Goal: Information Seeking & Learning: Learn about a topic

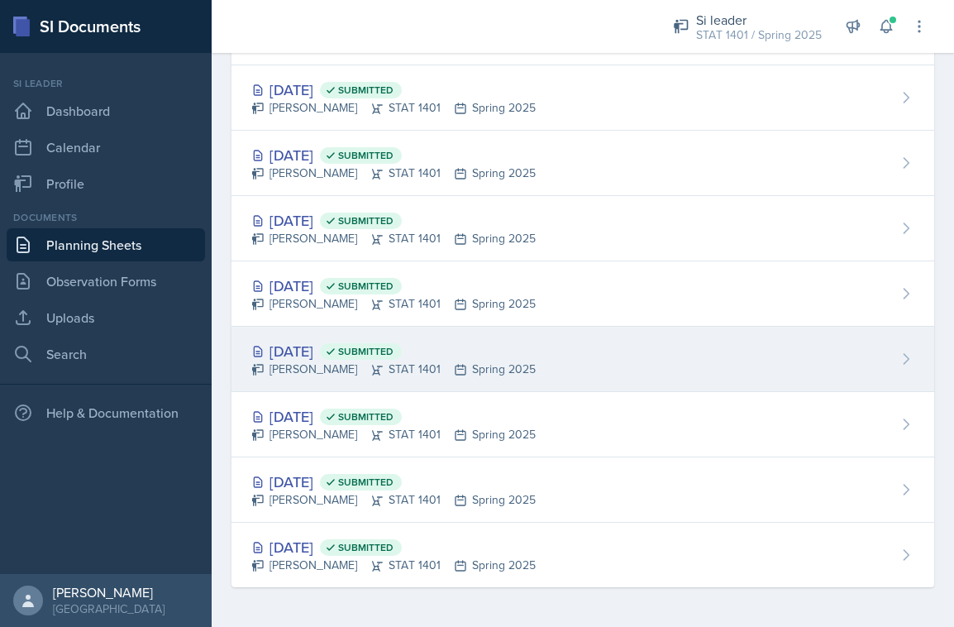
click at [374, 386] on div "[DATE] Submitted [PERSON_NAME] STAT 1401 Spring 2025" at bounding box center [582, 359] width 703 height 65
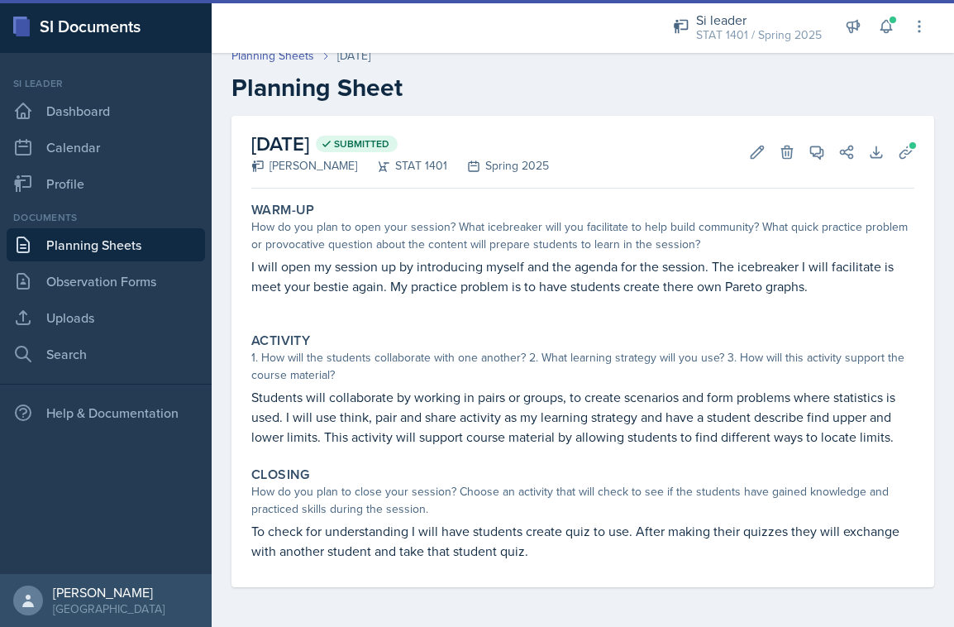
scroll to position [14, 0]
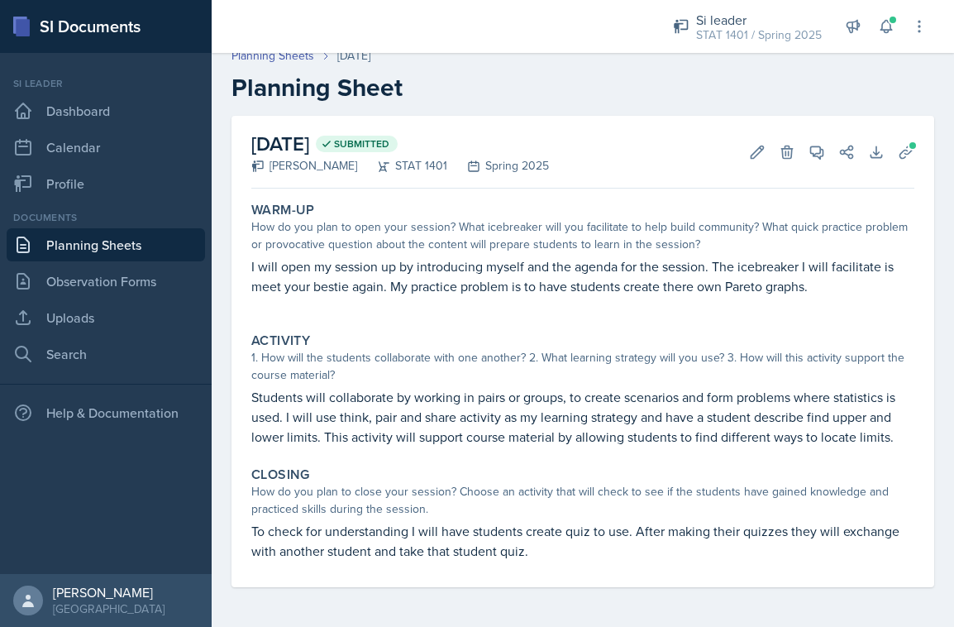
click at [442, 273] on p "I will open my session up by introducing myself and the agenda for the session.…" at bounding box center [582, 276] width 663 height 40
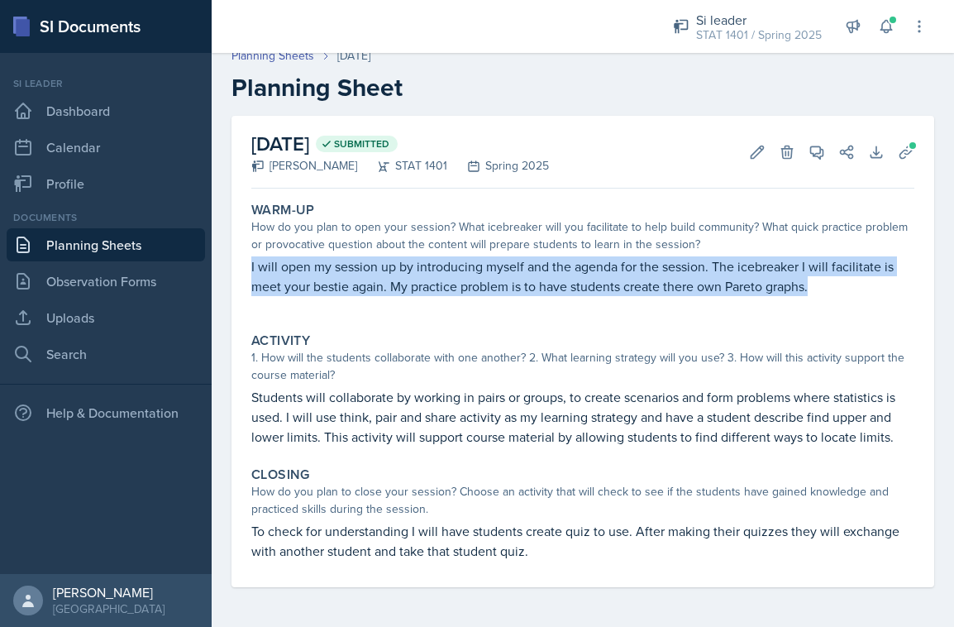
click at [442, 273] on p "I will open my session up by introducing myself and the agenda for the session.…" at bounding box center [582, 276] width 663 height 40
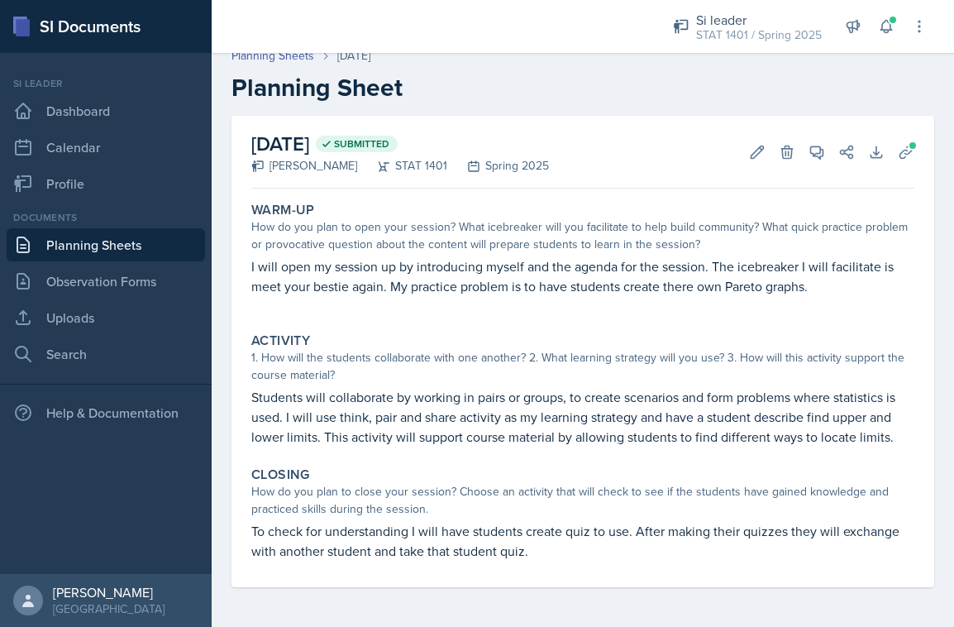
click at [320, 249] on div "How do you plan to open your session? What icebreaker will you facilitate to he…" at bounding box center [582, 235] width 663 height 35
click at [144, 251] on link "Planning Sheets" at bounding box center [106, 244] width 198 height 33
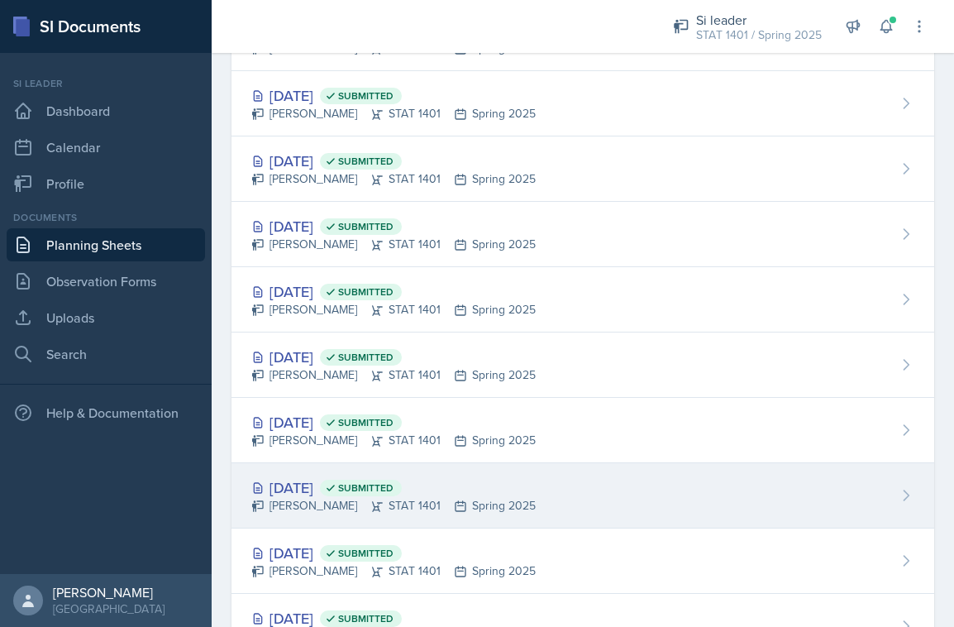
scroll to position [749, 0]
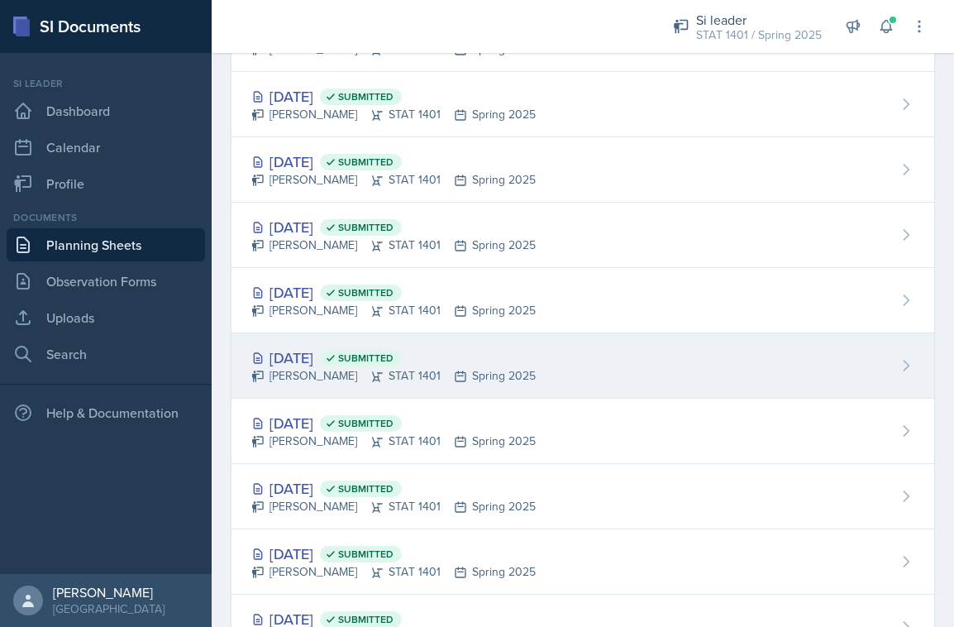
click at [383, 384] on div "[DATE] Submitted [PERSON_NAME] STAT 1401 Spring 2025" at bounding box center [582, 365] width 703 height 65
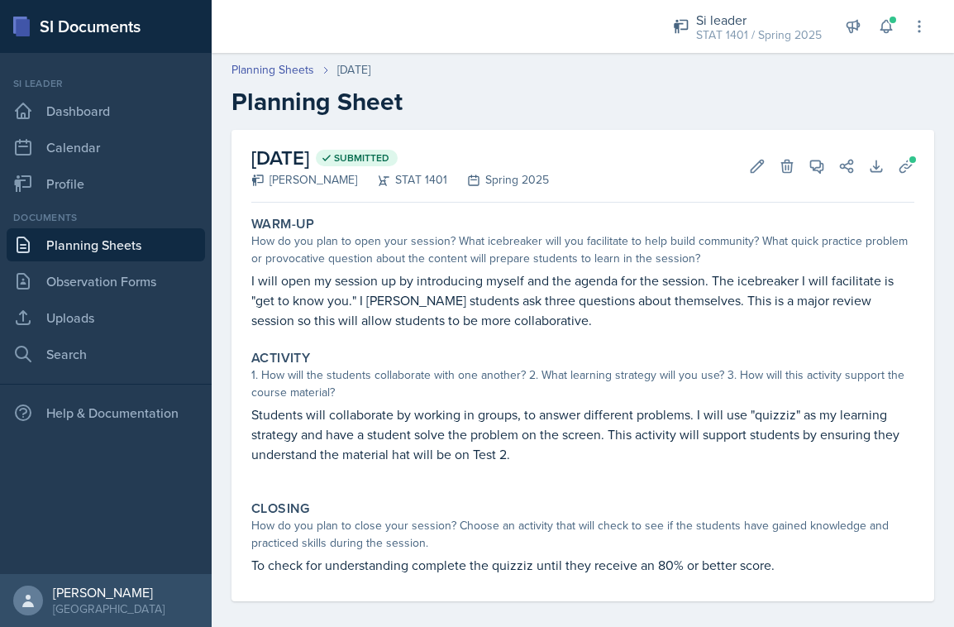
click at [155, 249] on link "Planning Sheets" at bounding box center [106, 244] width 198 height 33
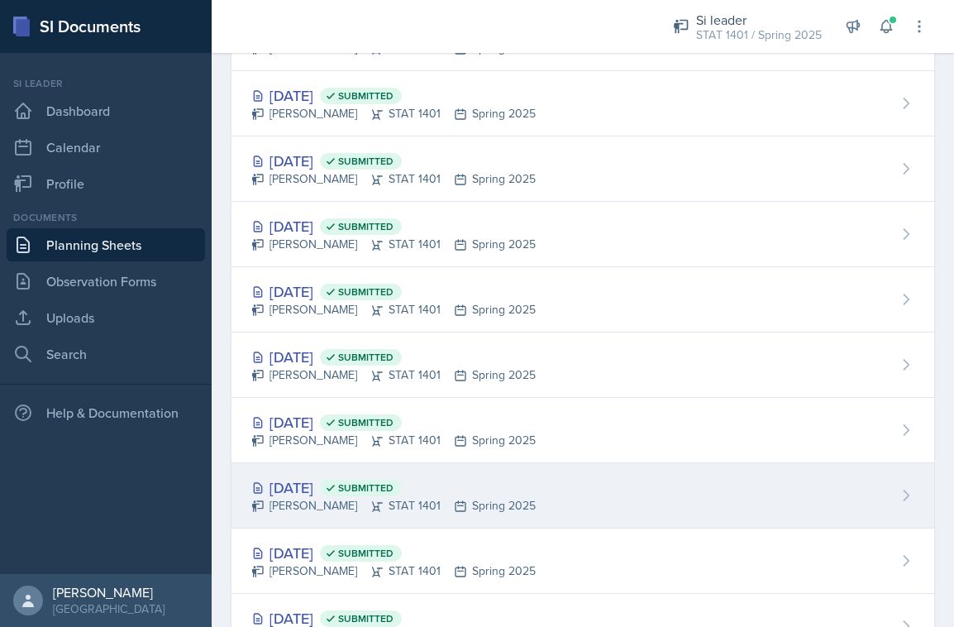
scroll to position [622, 0]
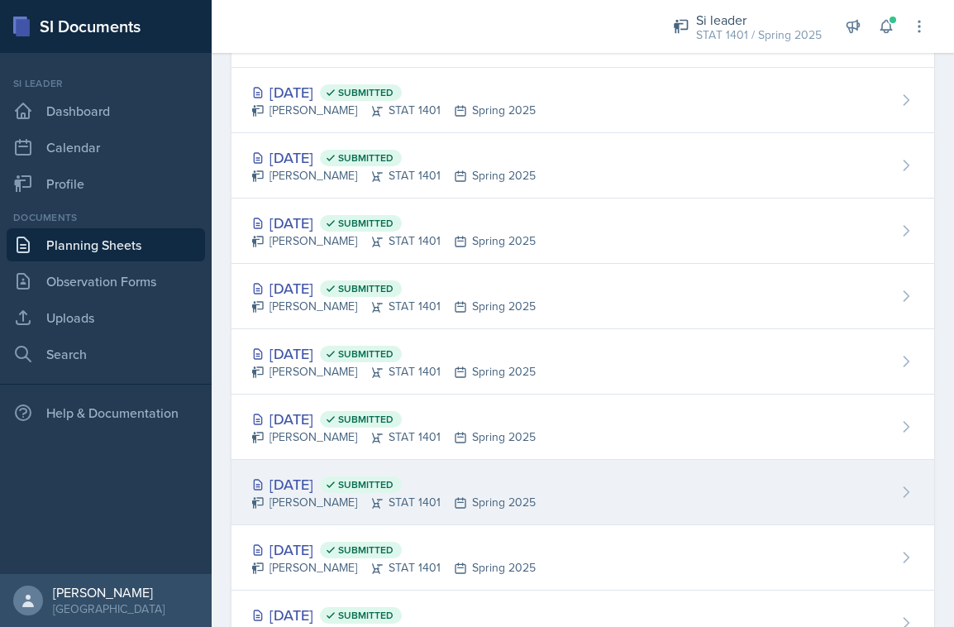
click at [336, 482] on icon at bounding box center [331, 485] width 12 height 12
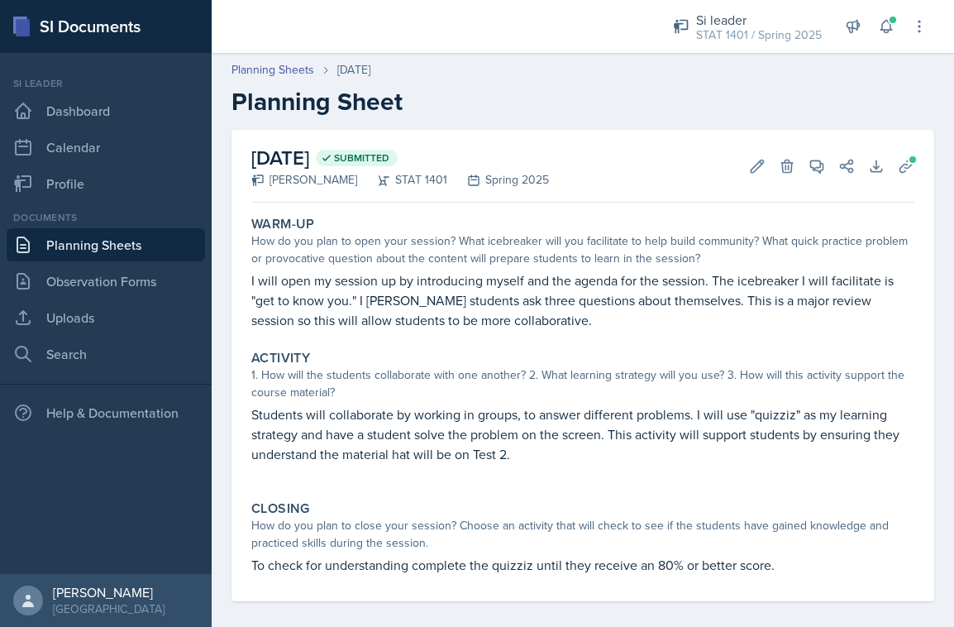
click at [165, 235] on link "Planning Sheets" at bounding box center [106, 244] width 198 height 33
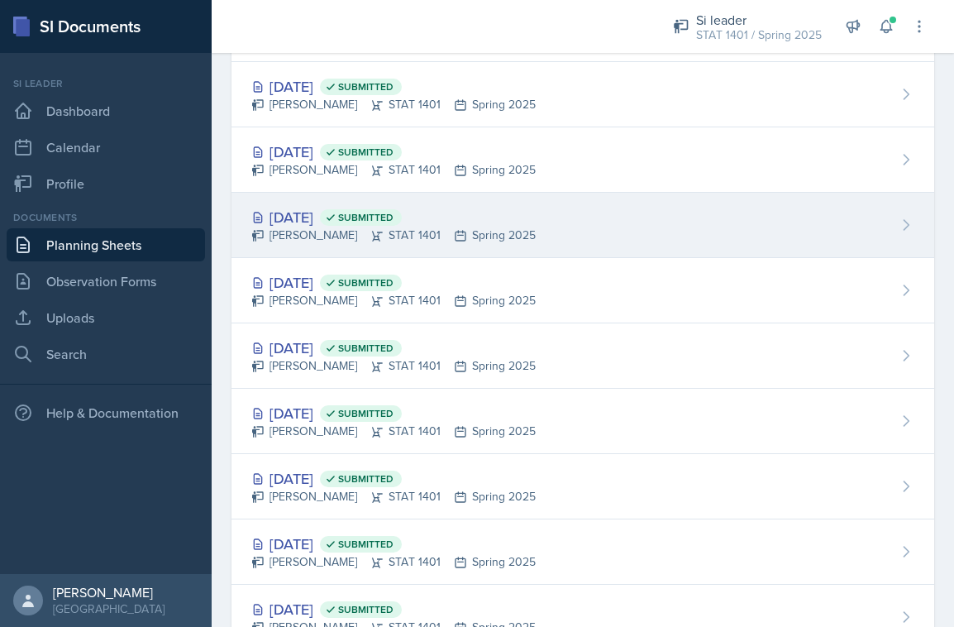
scroll to position [836, 0]
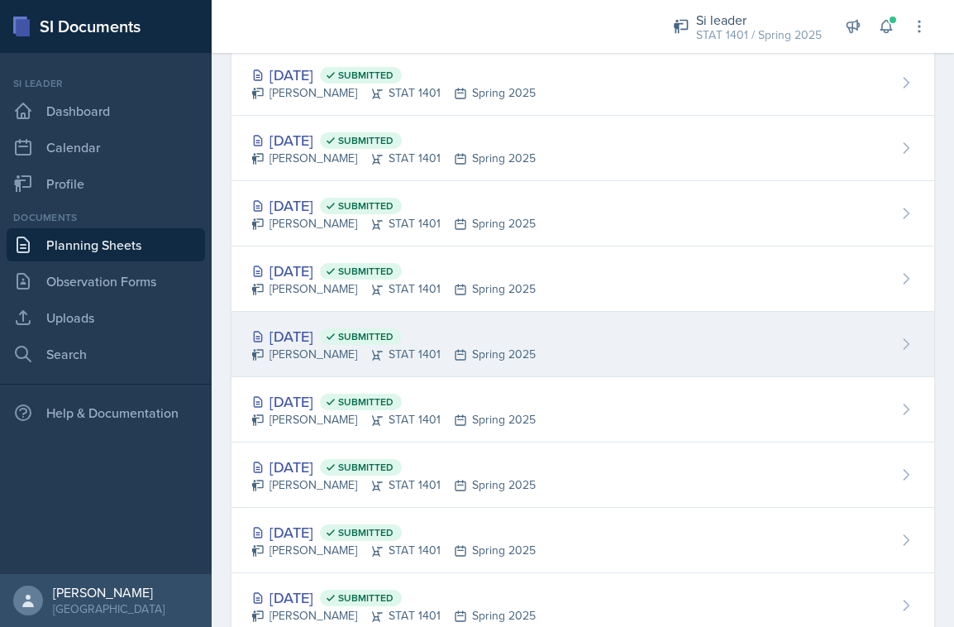
click at [336, 326] on div "[DATE] Submitted" at bounding box center [393, 336] width 284 height 22
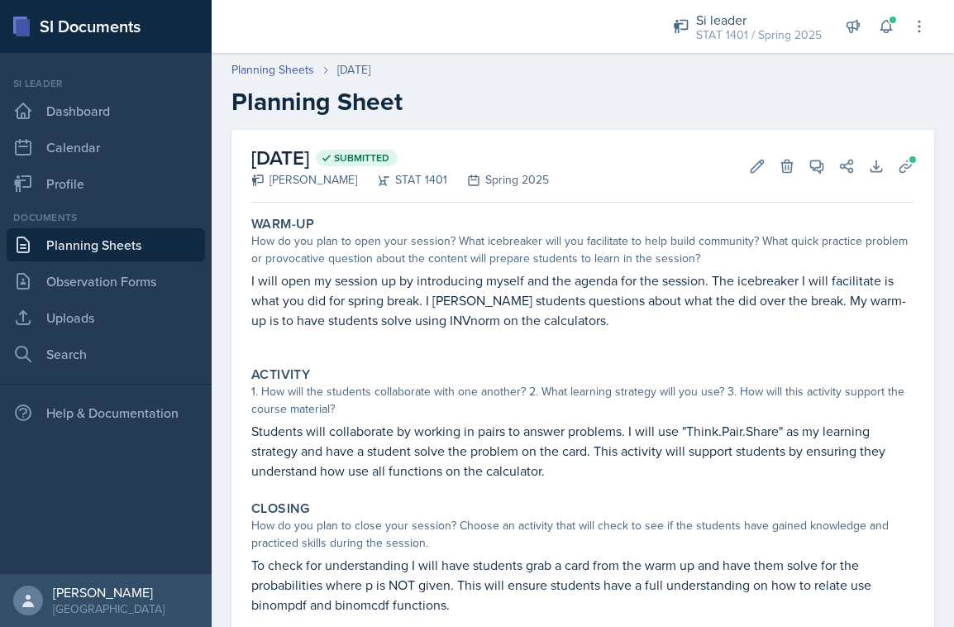
click at [250, 284] on div "Warm-Up How do you plan to open your session? What icebreaker will you facilita…" at bounding box center [583, 281] width 676 height 144
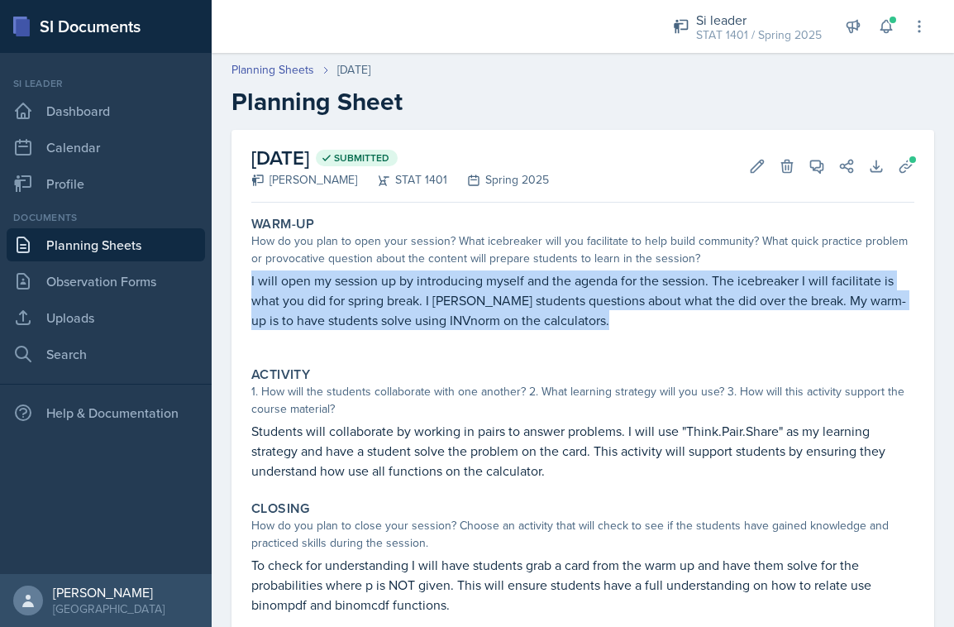
drag, startPoint x: 250, startPoint y: 279, endPoint x: 482, endPoint y: 330, distance: 237.9
click at [482, 330] on div "Warm-Up How do you plan to open your session? What icebreaker will you facilita…" at bounding box center [583, 281] width 676 height 144
copy p "I will open my session up by introducing myself and the agenda for the session.…"
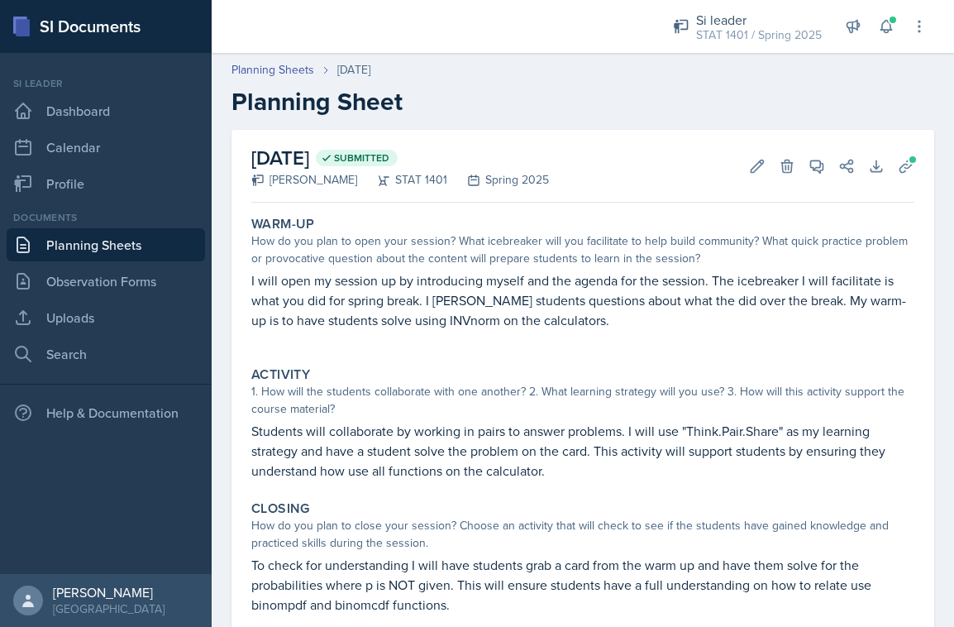
click at [329, 445] on p "Students will collaborate by working in pairs to answer problems. I will use "T…" at bounding box center [582, 451] width 663 height 60
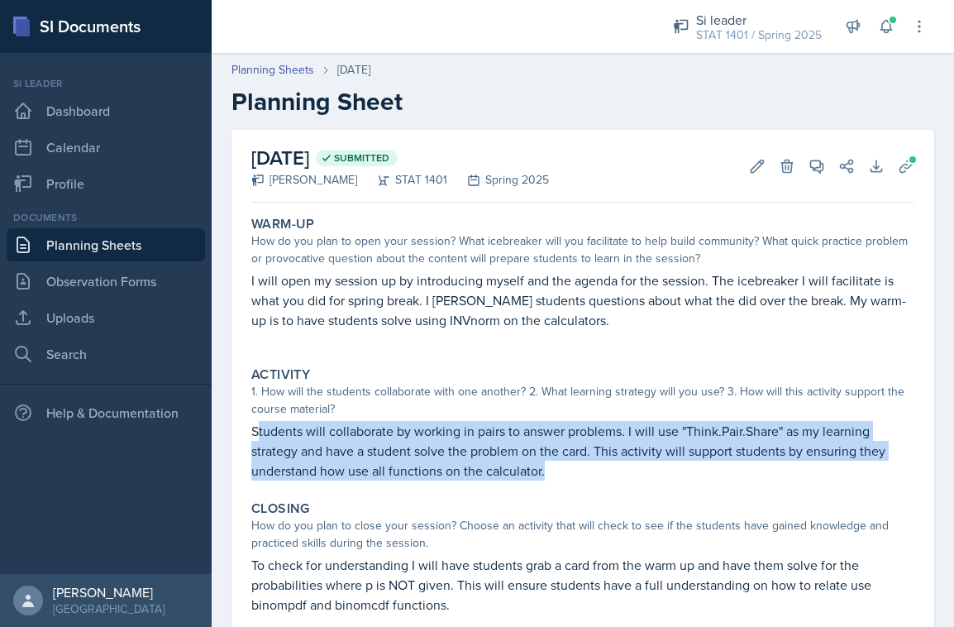
drag, startPoint x: 255, startPoint y: 432, endPoint x: 546, endPoint y: 463, distance: 291.9
click at [546, 463] on p "Students will collaborate by working in pairs to answer problems. I will use "T…" at bounding box center [582, 451] width 663 height 60
copy p "tudents will collaborate by working in pairs to answer problems. I will use "Th…"
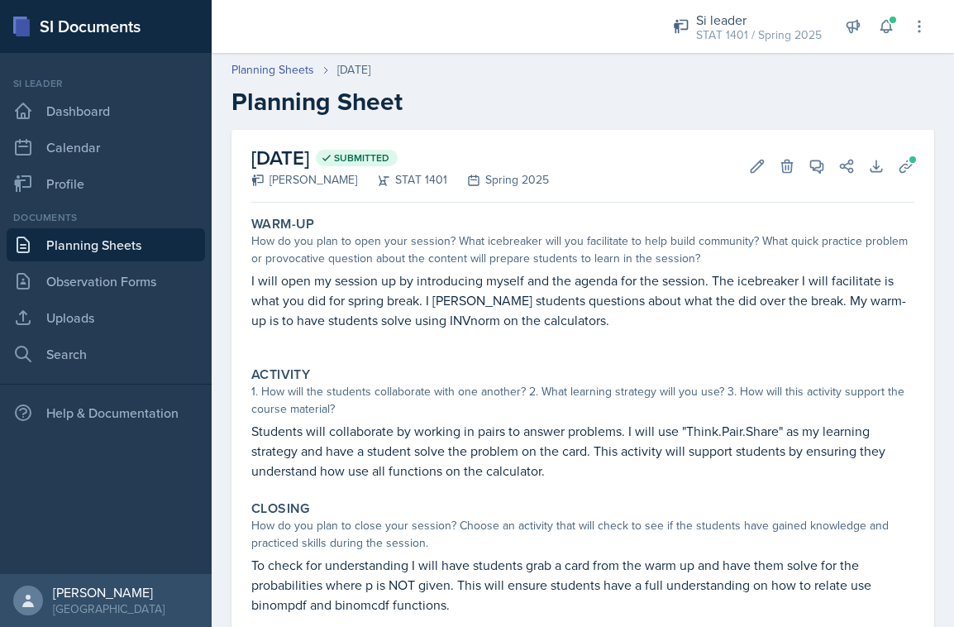
click at [390, 510] on div "Closing" at bounding box center [582, 508] width 663 height 17
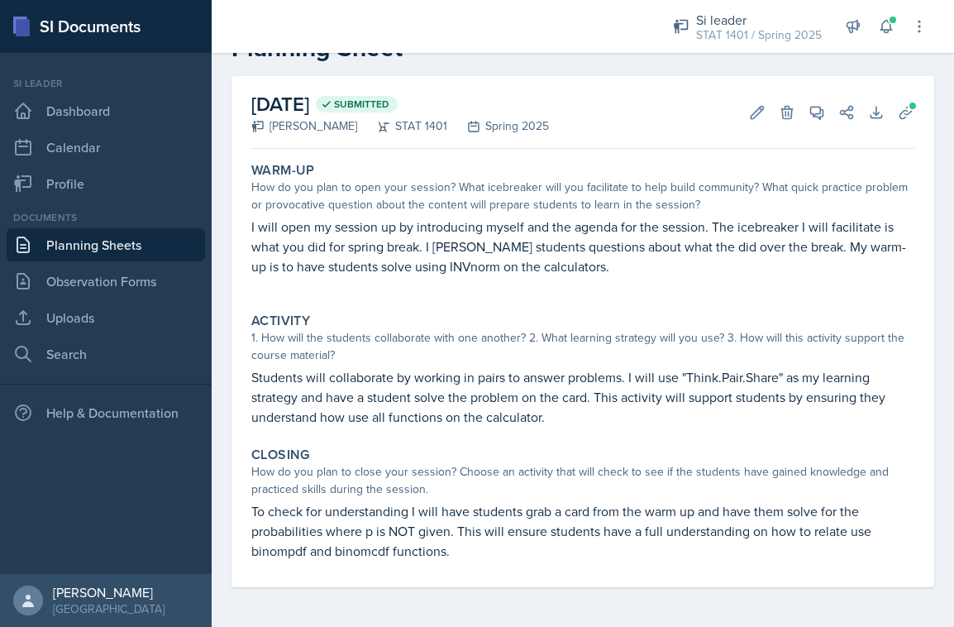
scroll to position [54, 0]
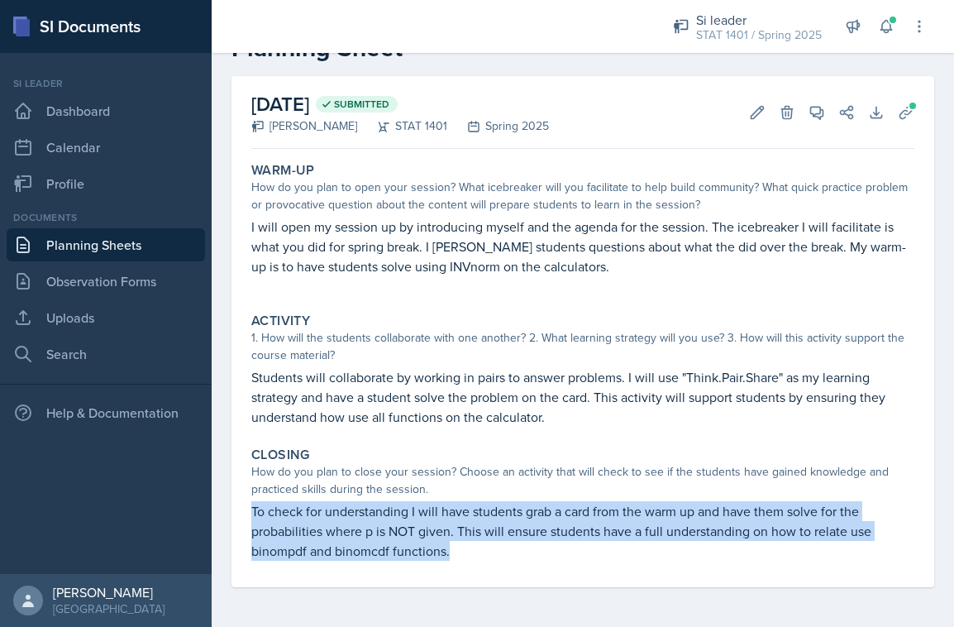
drag, startPoint x: 252, startPoint y: 512, endPoint x: 436, endPoint y: 562, distance: 190.3
click at [436, 562] on div "Closing How do you plan to close your session? Choose an activity that will che…" at bounding box center [583, 503] width 676 height 127
copy p "To check for understanding I will have students grab a card from the warm up an…"
click at [117, 241] on link "Planning Sheets" at bounding box center [106, 244] width 198 height 33
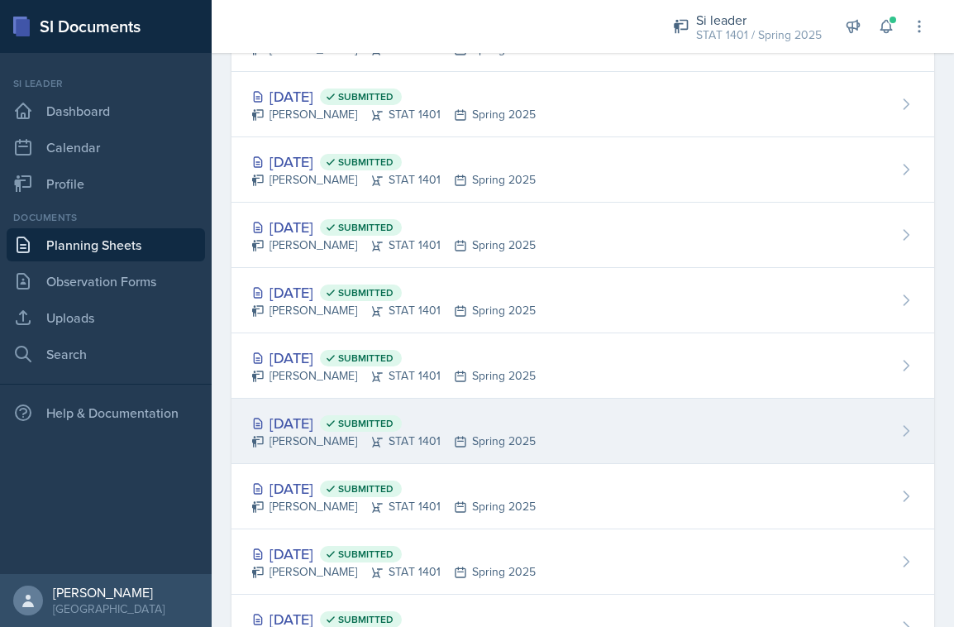
scroll to position [560, 0]
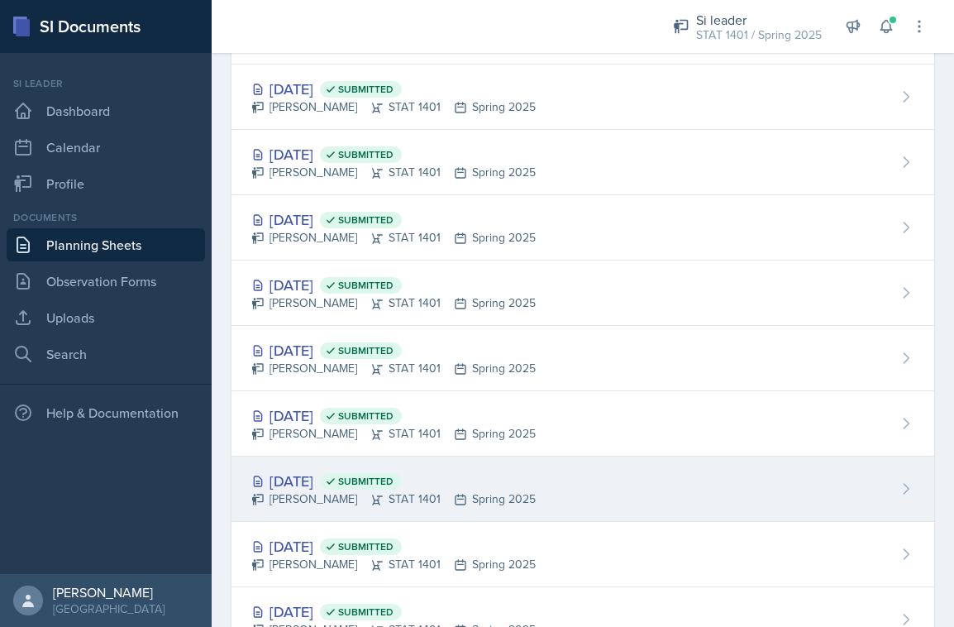
click at [365, 487] on div "[DATE] Submitted" at bounding box center [393, 481] width 284 height 22
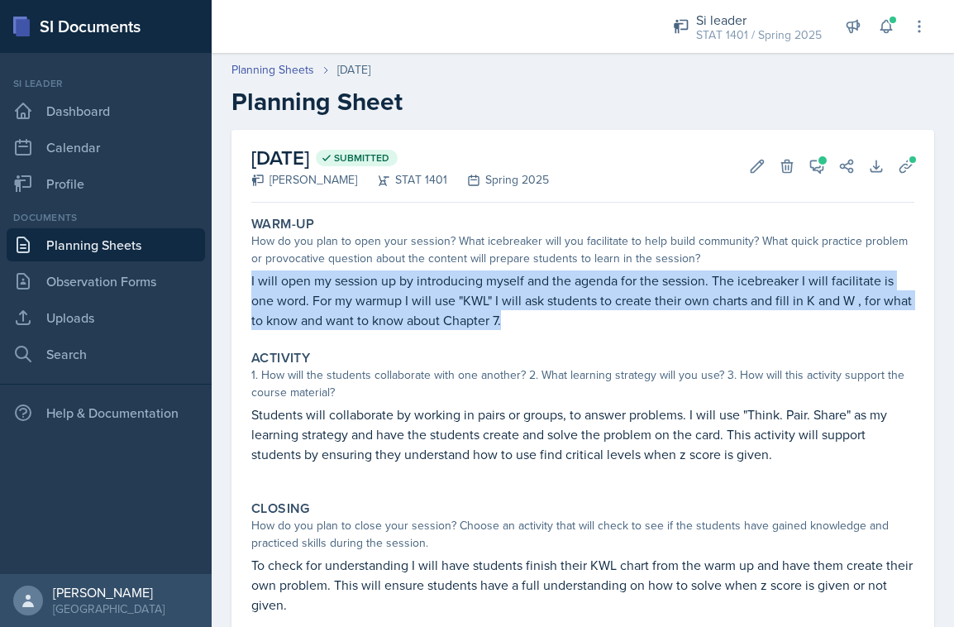
drag, startPoint x: 251, startPoint y: 277, endPoint x: 541, endPoint y: 310, distance: 291.2
click at [541, 310] on p "I will open my session up by introducing myself and the agenda for the session.…" at bounding box center [582, 300] width 663 height 60
copy p "I will open my session up by introducing myself and the agenda for the session.…"
click at [260, 437] on p "Students will collaborate by working in pairs or groups, to answer problems. I …" at bounding box center [582, 434] width 663 height 60
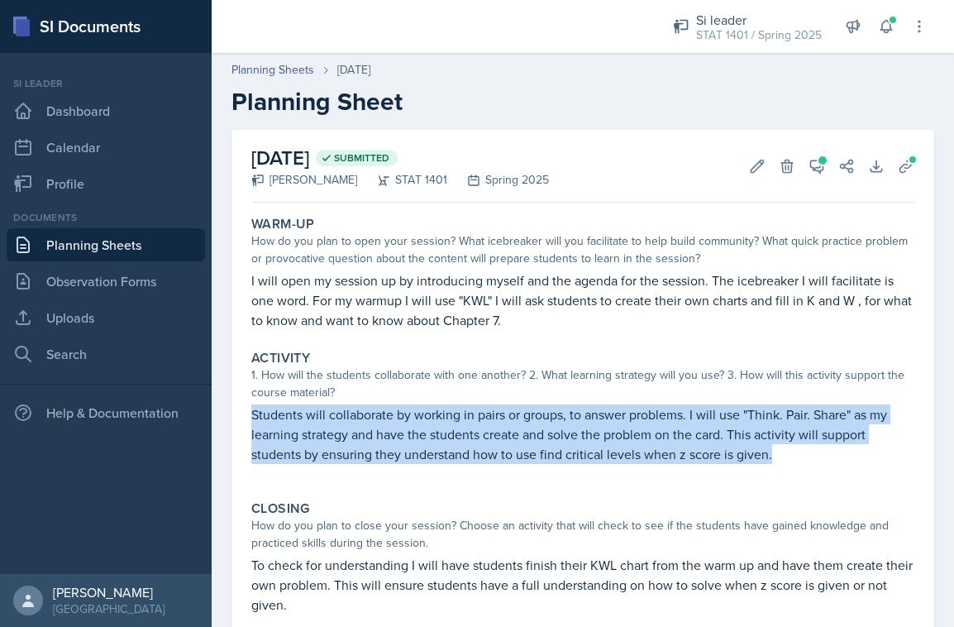
drag, startPoint x: 255, startPoint y: 418, endPoint x: 769, endPoint y: 457, distance: 515.6
click at [769, 457] on p "Students will collaborate by working in pairs or groups, to answer problems. I …" at bounding box center [582, 434] width 663 height 60
copy p "Students will collaborate by working in pairs or groups, to answer problems. I …"
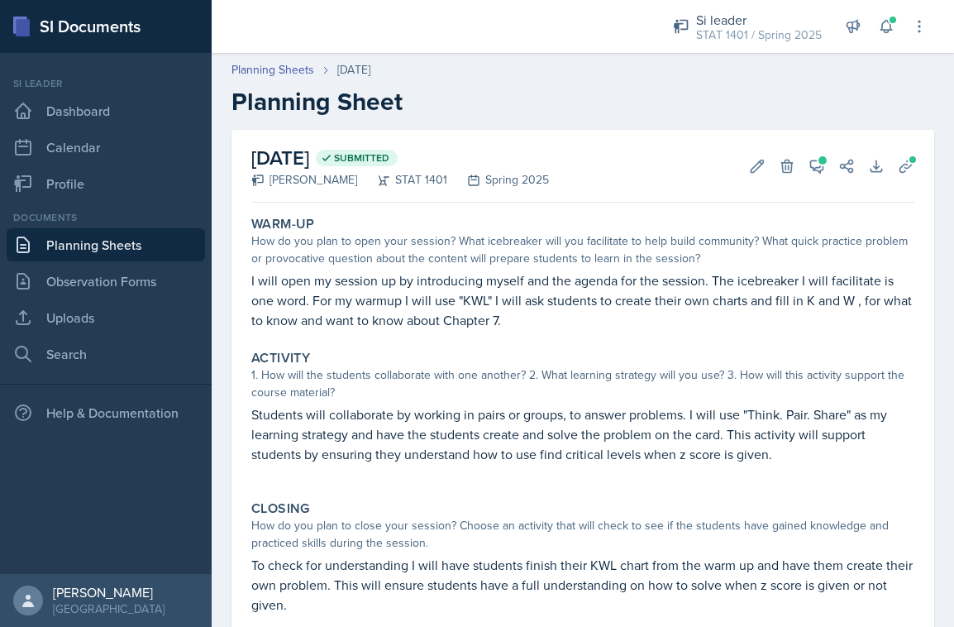
click at [346, 546] on div "How do you plan to close your session? Choose an activity that will check to se…" at bounding box center [582, 534] width 663 height 35
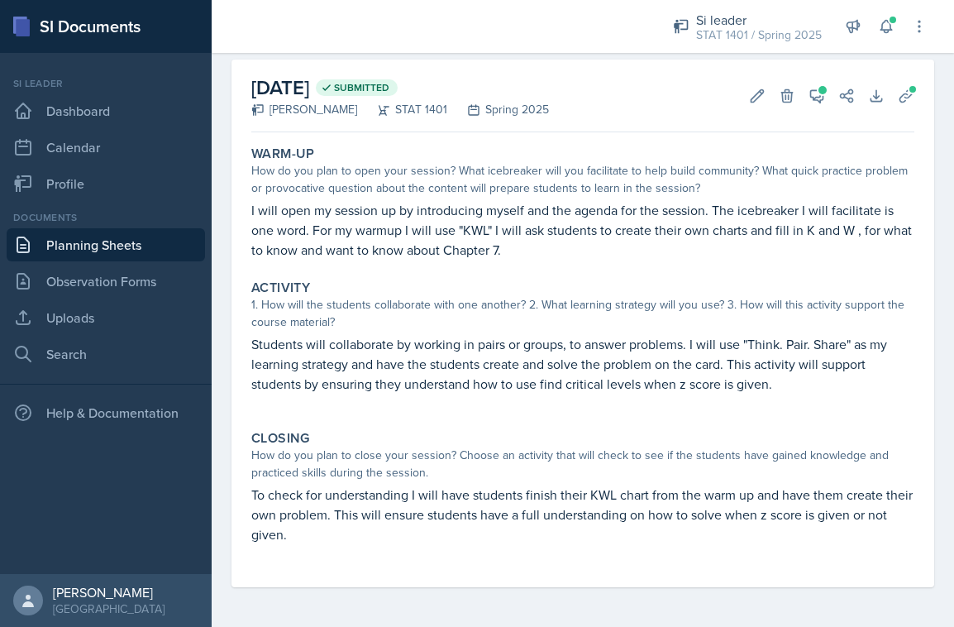
scroll to position [70, 0]
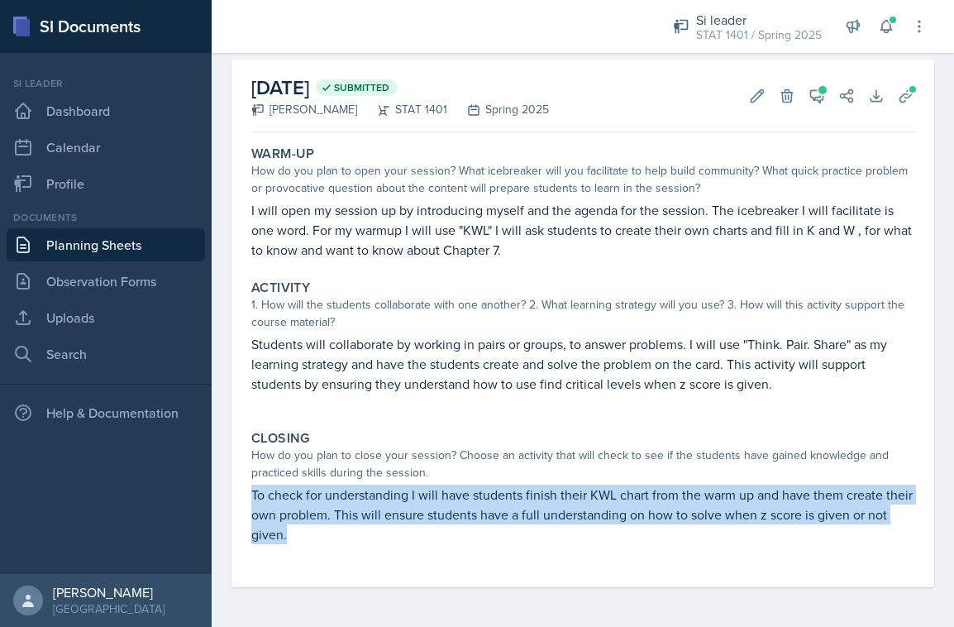
drag, startPoint x: 252, startPoint y: 497, endPoint x: 286, endPoint y: 531, distance: 47.9
click at [286, 531] on p "To check for understanding I will have students finish their KWL chart from the…" at bounding box center [582, 514] width 663 height 60
copy p "To check for understanding I will have students finish their KWL chart from the…"
click at [110, 328] on link "Uploads" at bounding box center [106, 317] width 198 height 33
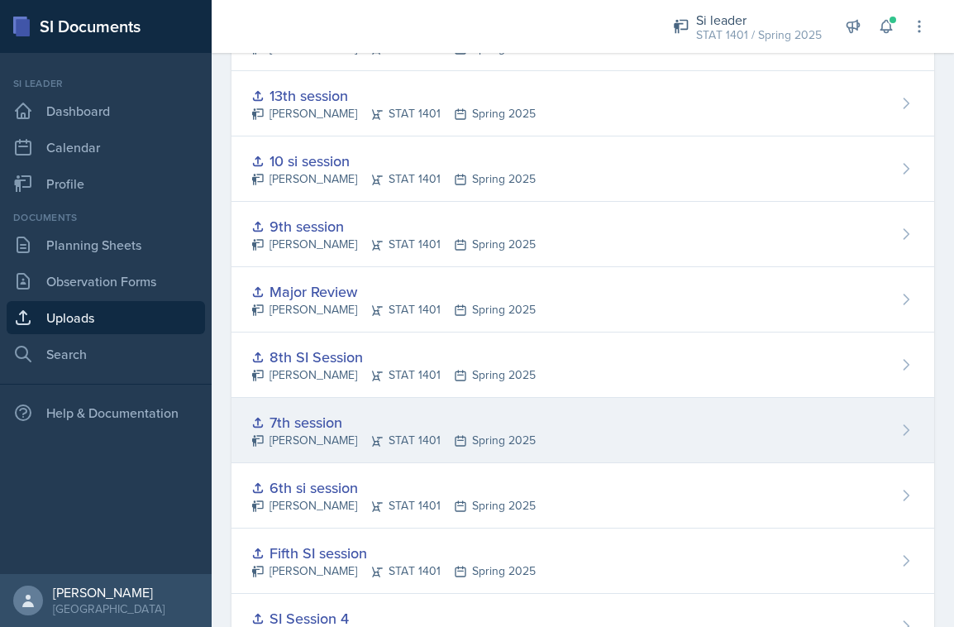
scroll to position [1014, 0]
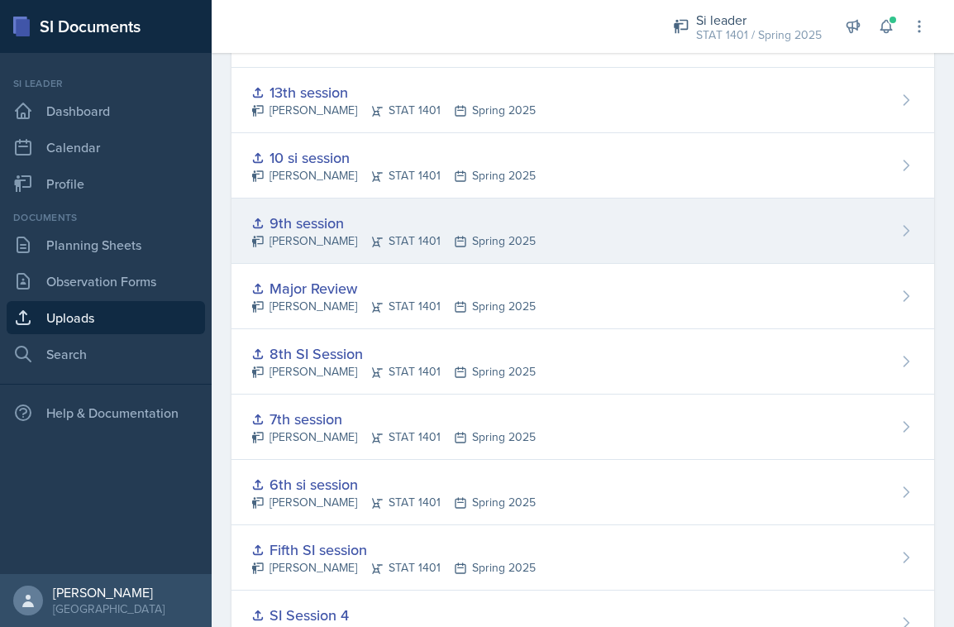
click at [370, 236] on icon at bounding box center [376, 241] width 13 height 13
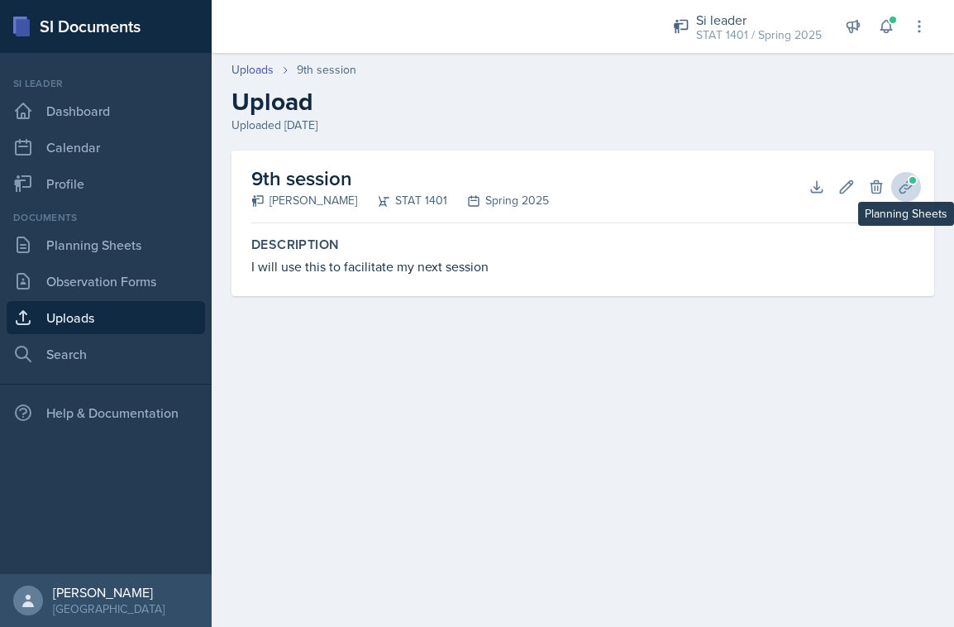
click at [915, 176] on span at bounding box center [913, 180] width 10 height 10
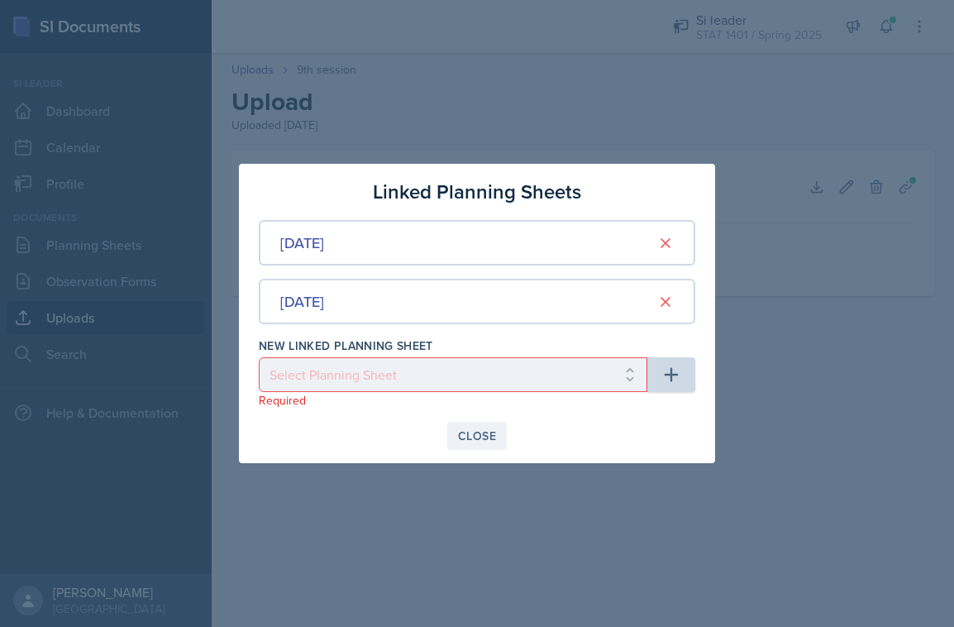
click at [490, 433] on div "Close" at bounding box center [477, 435] width 38 height 13
